Goal: Information Seeking & Learning: Learn about a topic

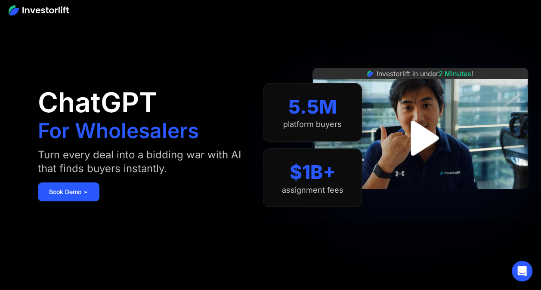
click at [419, 133] on img "open lightbox" at bounding box center [420, 138] width 64 height 64
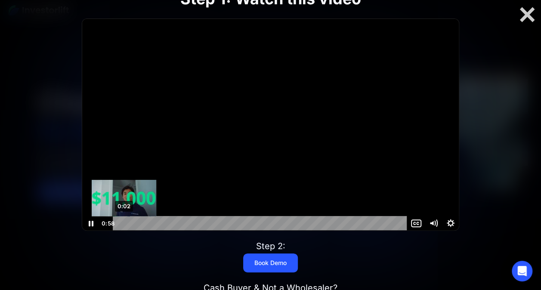
click at [124, 223] on div "0:02" at bounding box center [261, 223] width 284 height 15
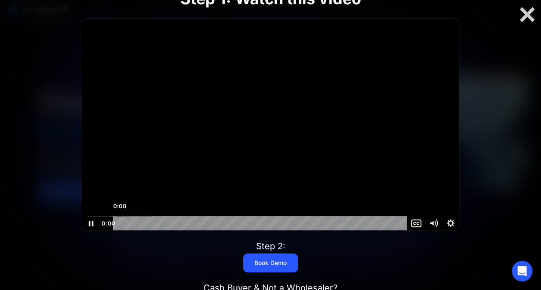
click at [120, 223] on div "0:00" at bounding box center [261, 223] width 284 height 15
click at [533, 14] on div at bounding box center [527, 15] width 28 height 18
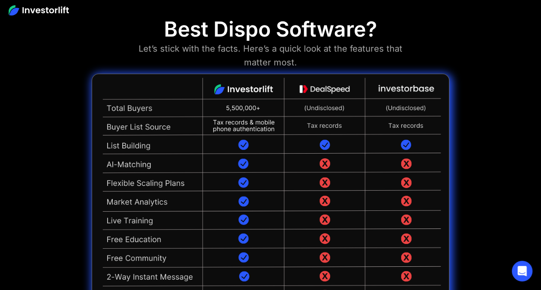
scroll to position [1994, 0]
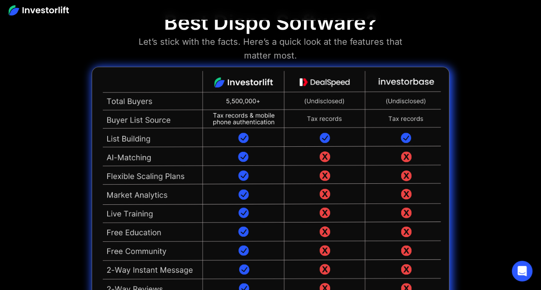
click at [430, 233] on img at bounding box center [271, 203] width 358 height 273
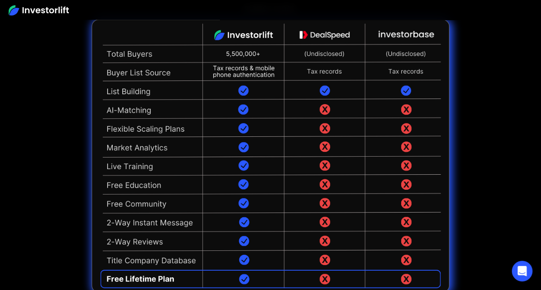
scroll to position [2041, 0]
click at [493, 79] on div "Best Dispo Software? Let’s stick with the facts. Here’s a quick look at the fea…" at bounding box center [270, 127] width 541 height 373
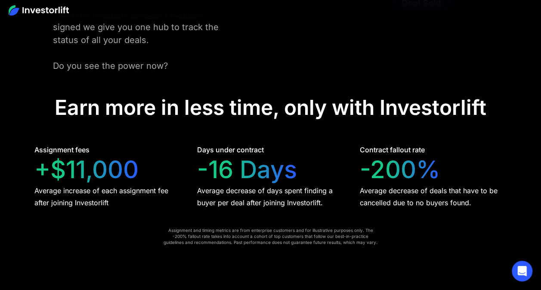
scroll to position [1705, 0]
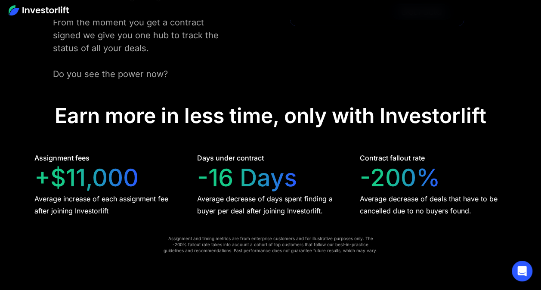
click at [341, 153] on div "Days under contract -16 Days Average decrease of days spent finding a buyer per…" at bounding box center [270, 185] width 147 height 64
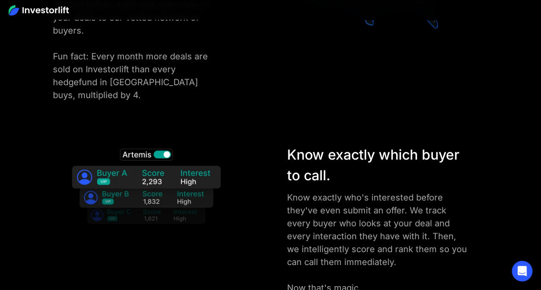
scroll to position [1305, 0]
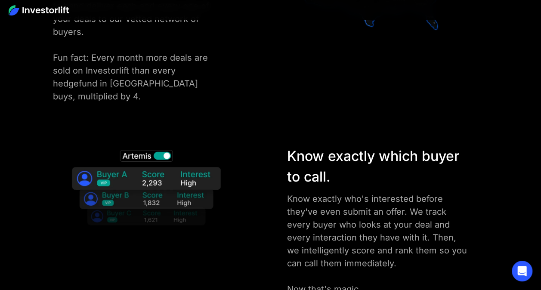
click at [218, 44] on div "Make marketing a breeze with the ability to hand deliver each and every one of …" at bounding box center [137, 45] width 168 height 116
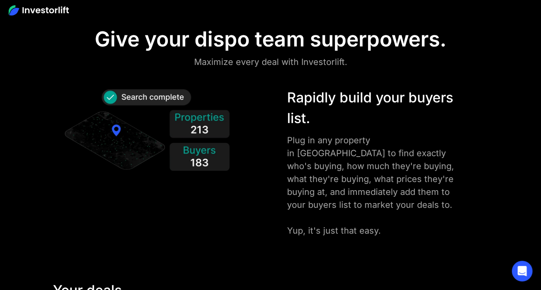
scroll to position [964, 0]
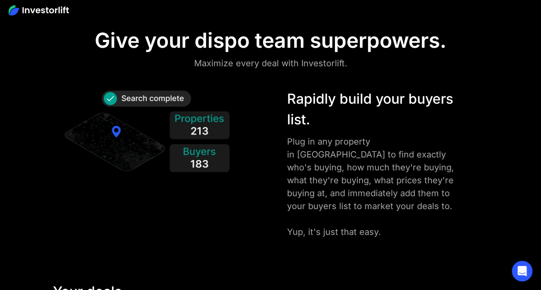
click at [202, 139] on img at bounding box center [146, 134] width 168 height 91
click at [252, 162] on div at bounding box center [155, 134] width 213 height 91
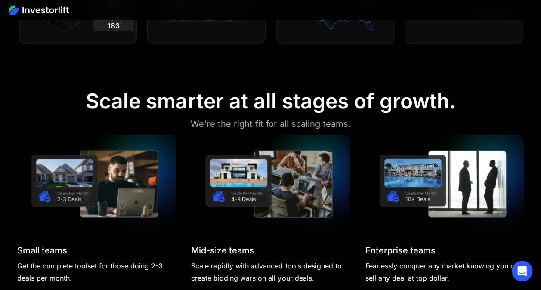
scroll to position [646, 0]
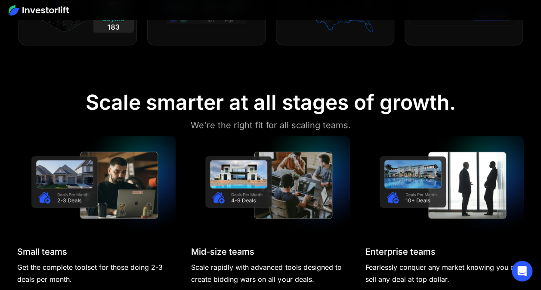
click at [238, 187] on img at bounding box center [270, 185] width 158 height 99
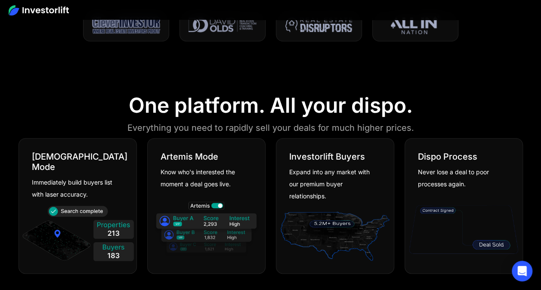
scroll to position [417, 0]
click at [361, 139] on div "Investorlift Buyers Expand into any market with our premium buyer relationships." at bounding box center [335, 207] width 118 height 136
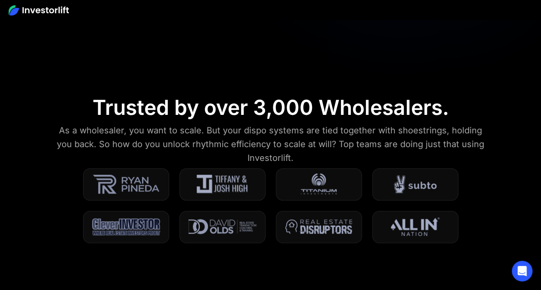
scroll to position [215, 0]
click at [287, 89] on section "Trusted by over 3,000 Wholesalers. As a wholesaler, you want to scale. But your…" at bounding box center [270, 175] width 541 height 200
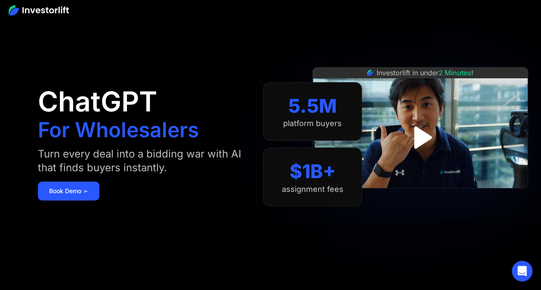
scroll to position [0, 0]
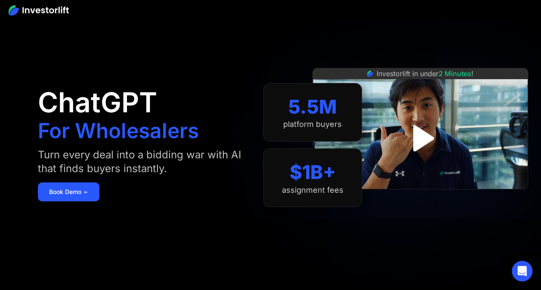
click at [300, 203] on div "$1B+ assignment fees" at bounding box center [312, 177] width 99 height 59
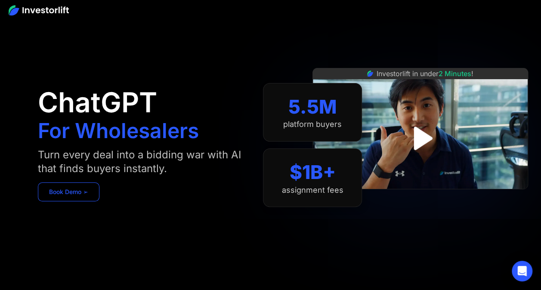
click at [66, 190] on link "Book Demo ➢" at bounding box center [69, 191] width 62 height 19
click at [308, 175] on div "$1B+" at bounding box center [313, 172] width 46 height 23
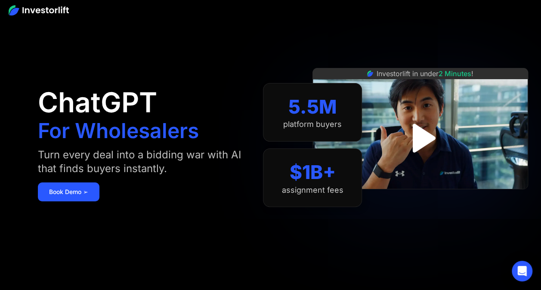
click at [419, 142] on img "open lightbox" at bounding box center [420, 138] width 52 height 52
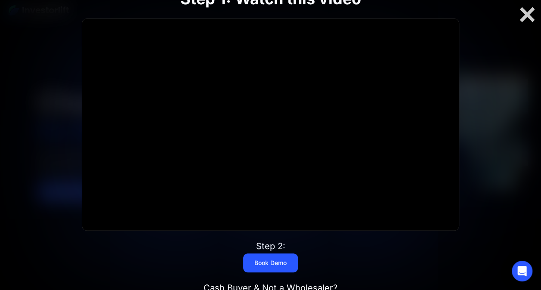
click at [345, 255] on div "Step 1: Watch this video The video is loading... Click for sound @keyframes VOL…" at bounding box center [270, 145] width 433 height 367
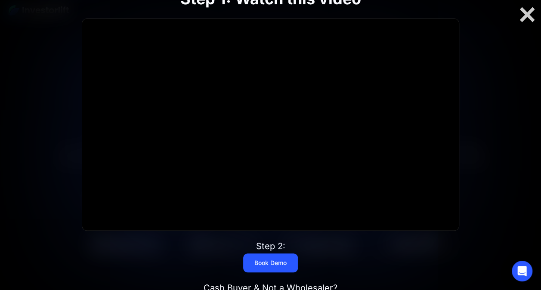
scroll to position [200, 0]
click at [531, 15] on div at bounding box center [527, 15] width 28 height 18
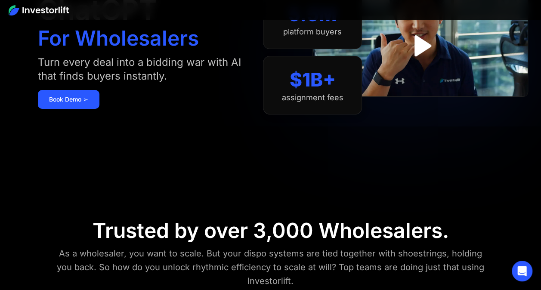
scroll to position [0, 0]
